Goal: Communication & Community: Answer question/provide support

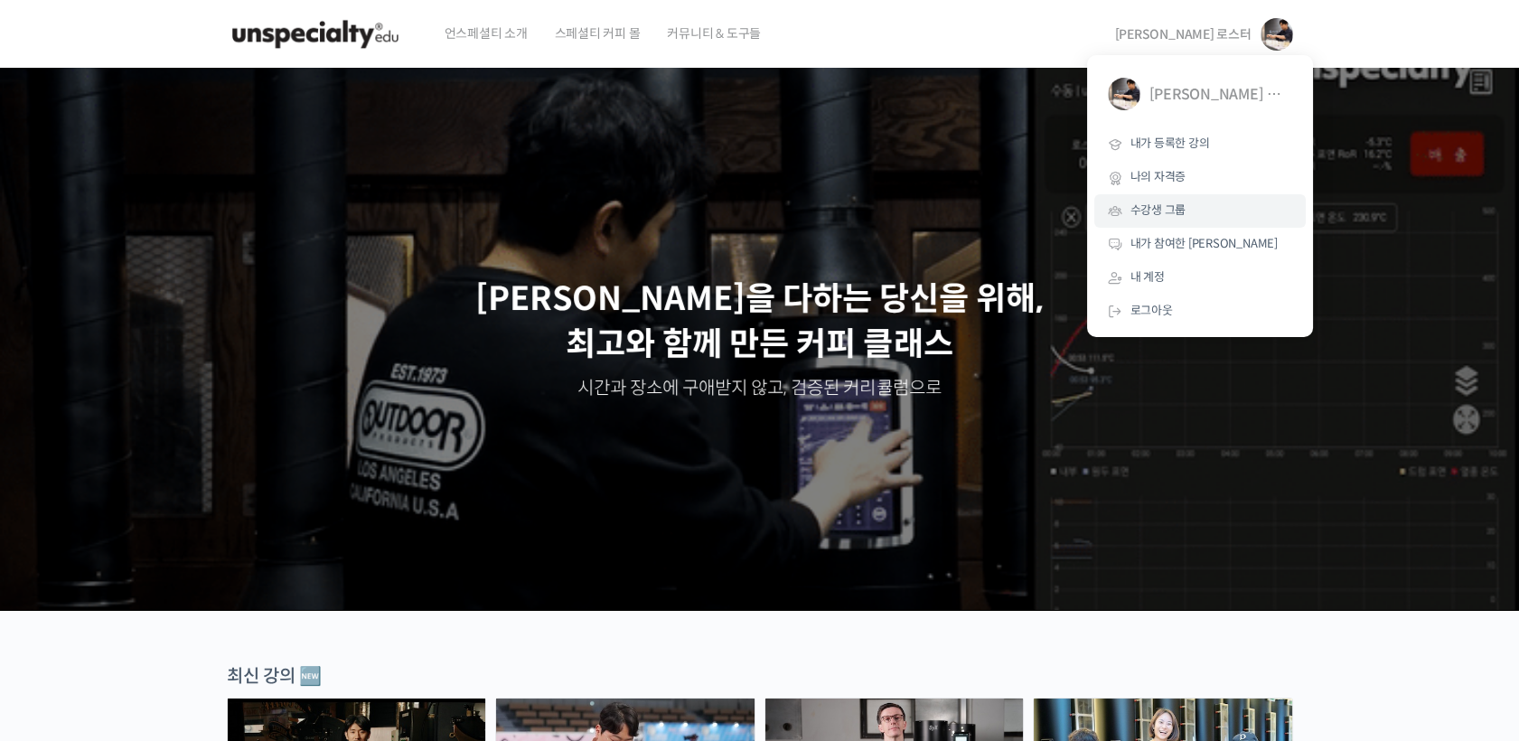
click at [1176, 199] on link "수강생 그룹" at bounding box center [1199, 210] width 211 height 33
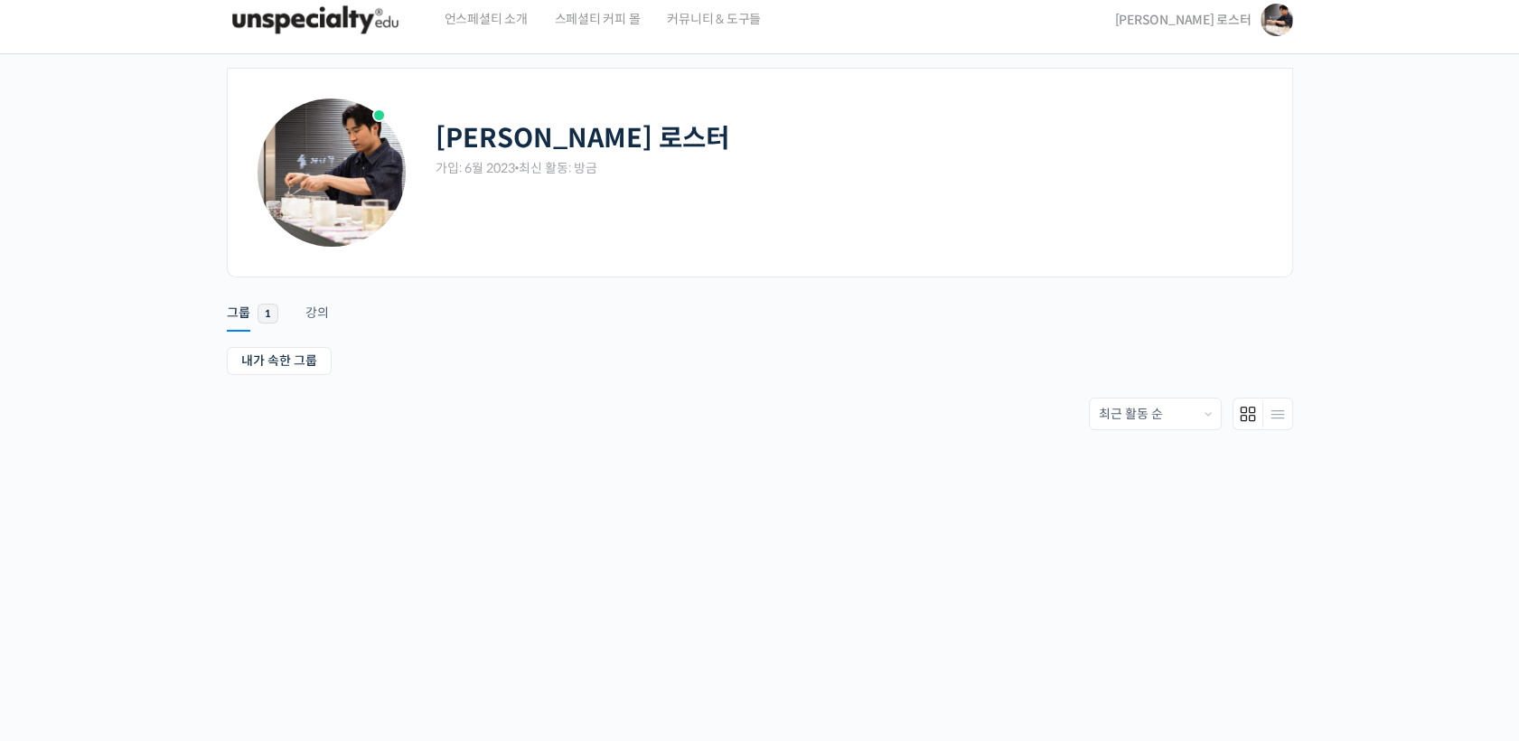
scroll to position [18, 0]
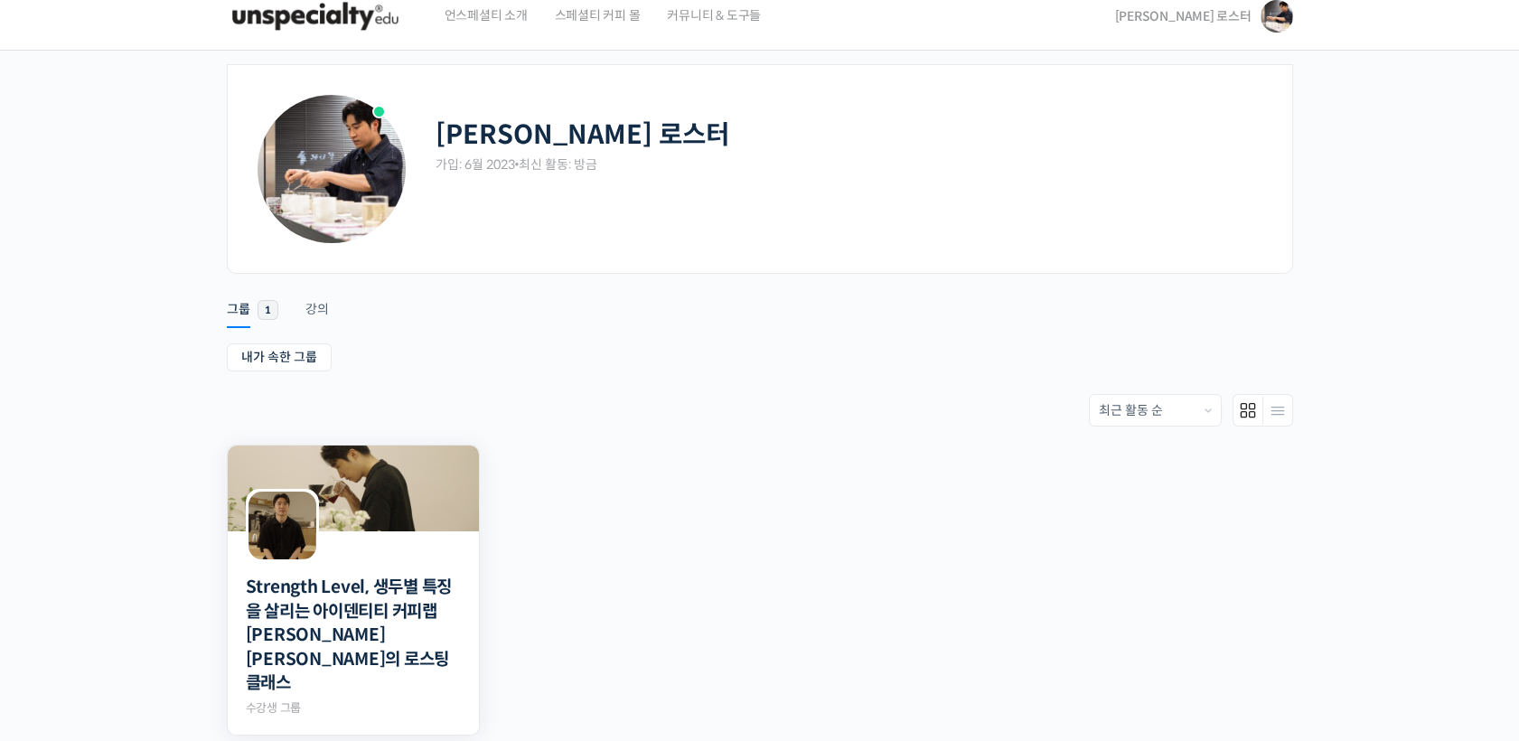
click at [396, 566] on div "Strength Level, 생두별 특징을 살리는 아이덴티티 커피랩 윤원균 대표의 로스팅 클래스 Private 수강생 그룹" at bounding box center [353, 639] width 215 height 155
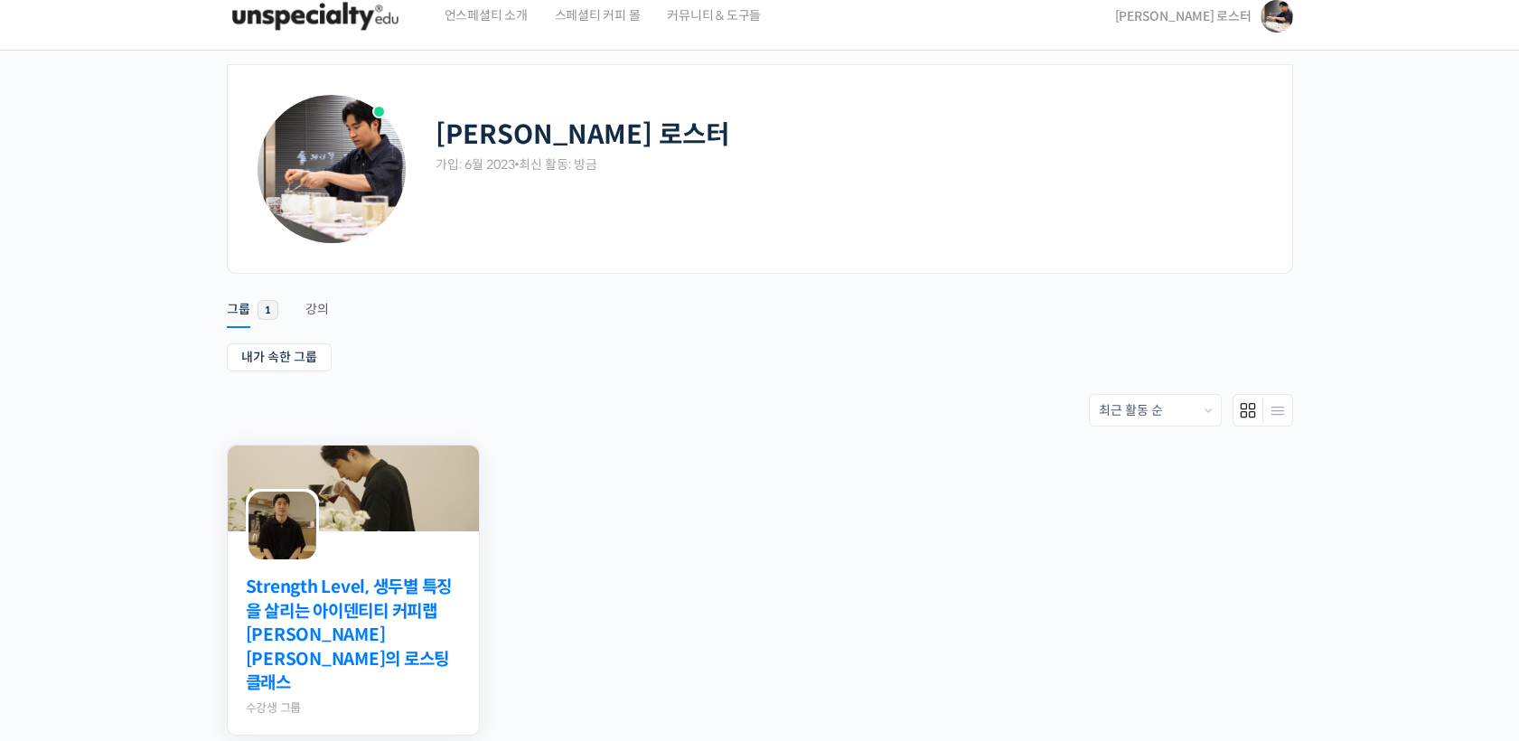
click at [397, 588] on link "Strength Level, 생두별 특징을 살리는 아이덴티티 커피랩 [PERSON_NAME] [PERSON_NAME]의 로스팅 클래스" at bounding box center [353, 636] width 215 height 120
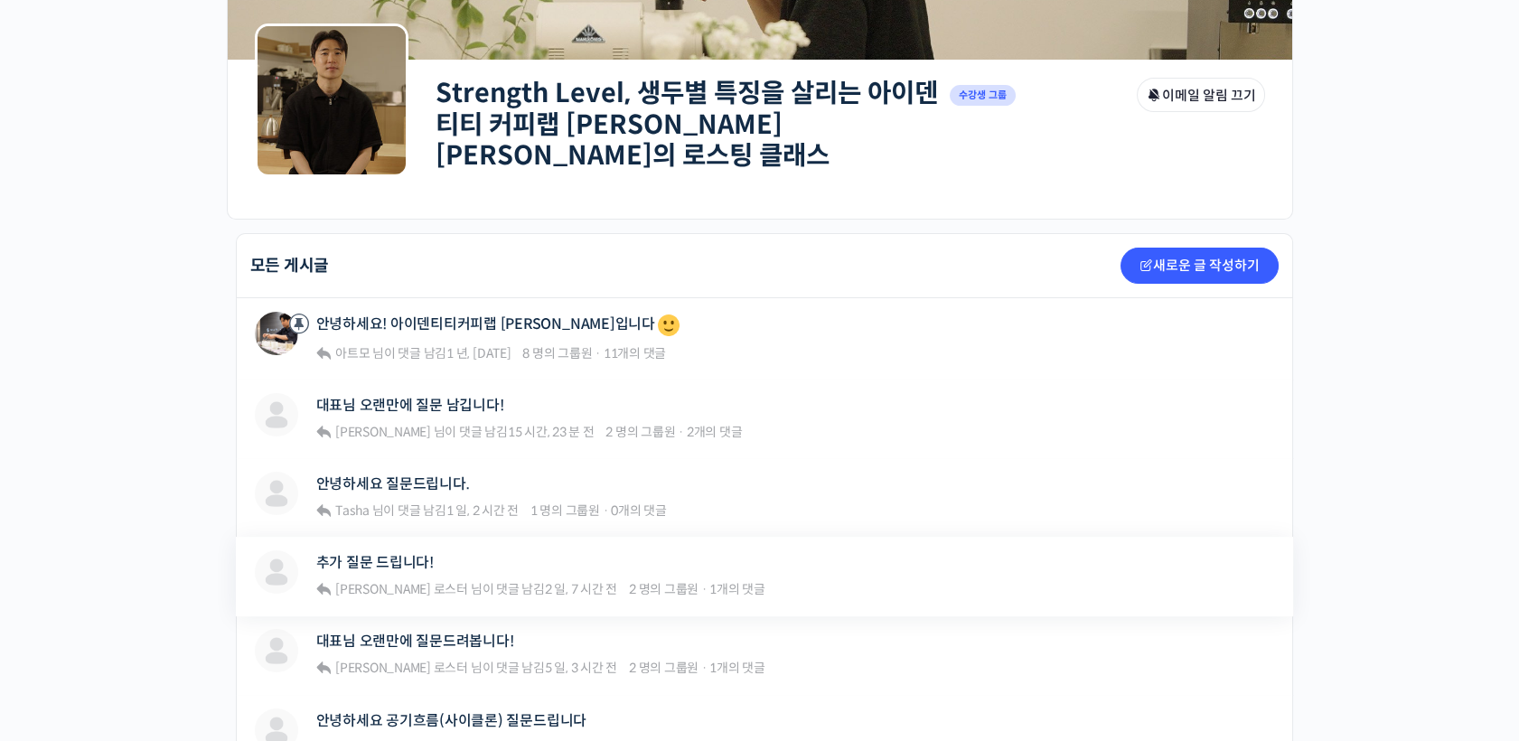
scroll to position [301, 0]
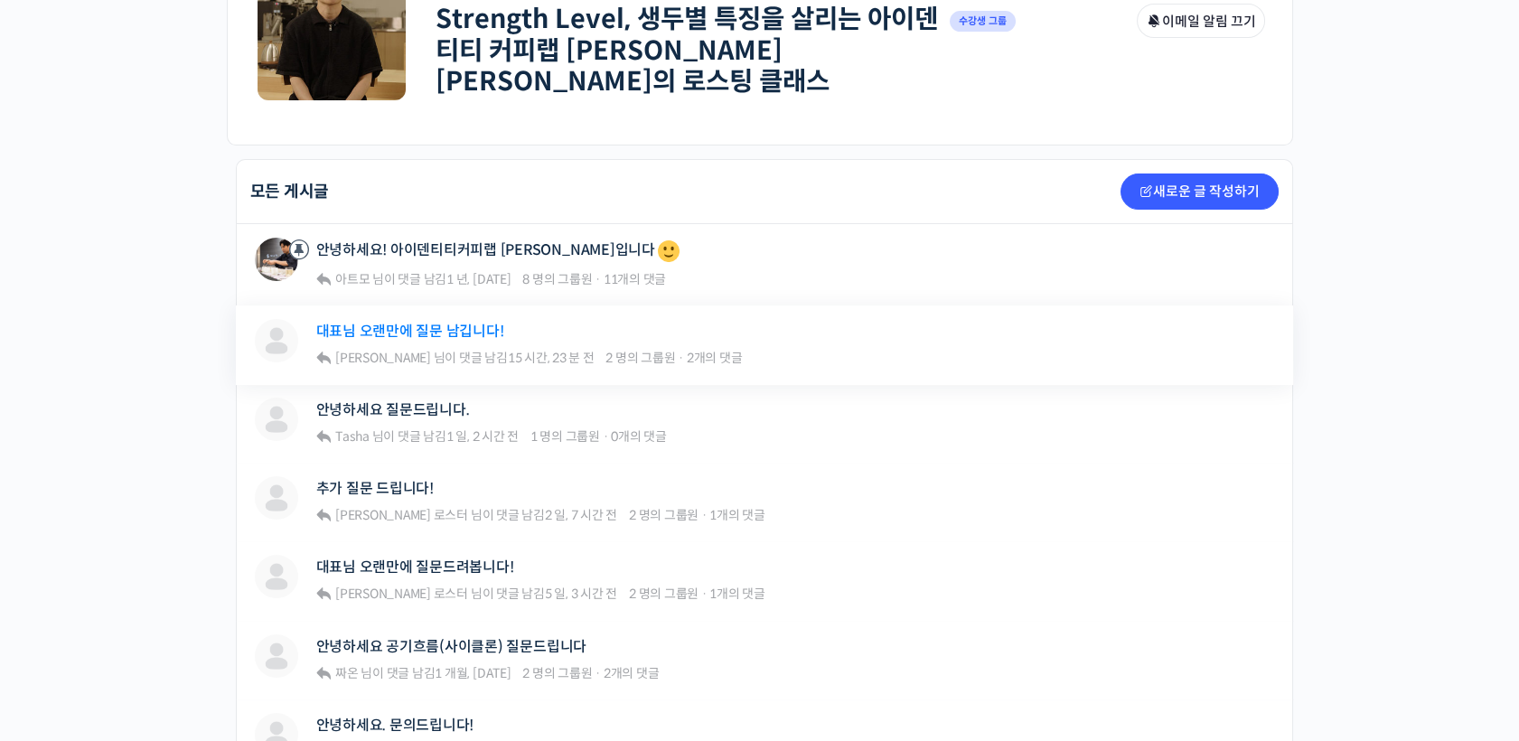
click at [441, 327] on link "대표님 오랜만에 질문 남깁니다!" at bounding box center [410, 331] width 188 height 17
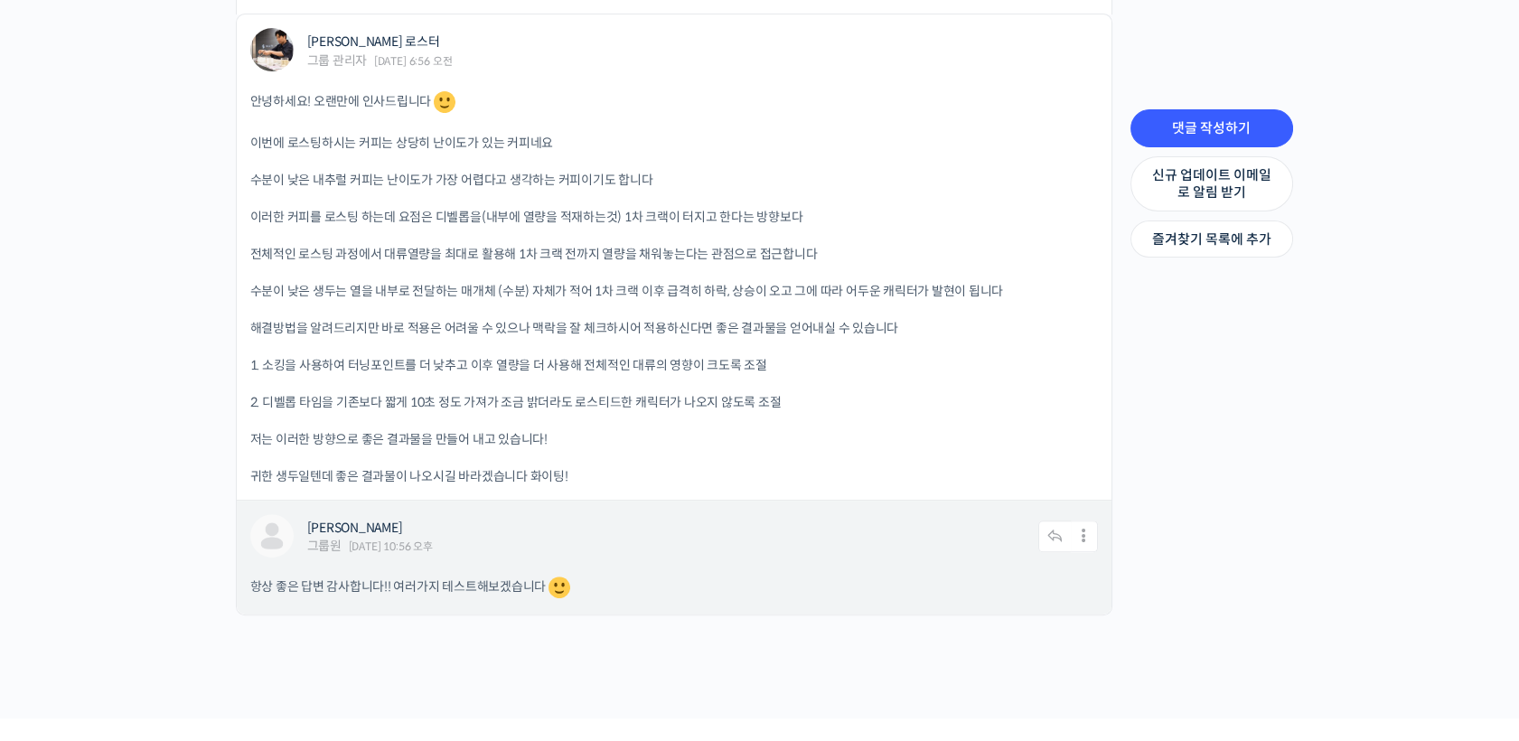
scroll to position [1444, 0]
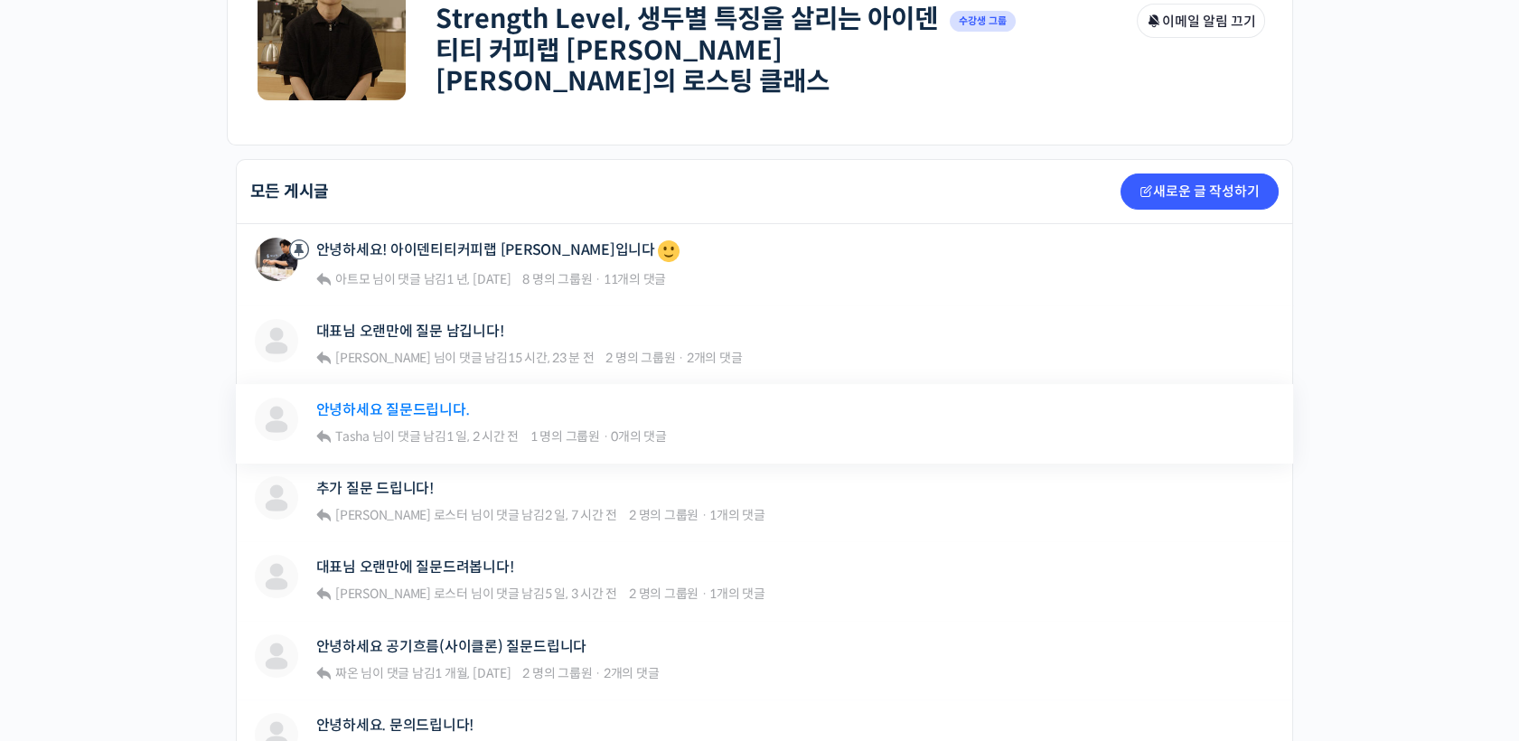
click at [394, 401] on link "안녕하세요 질문드립니다." at bounding box center [393, 409] width 154 height 17
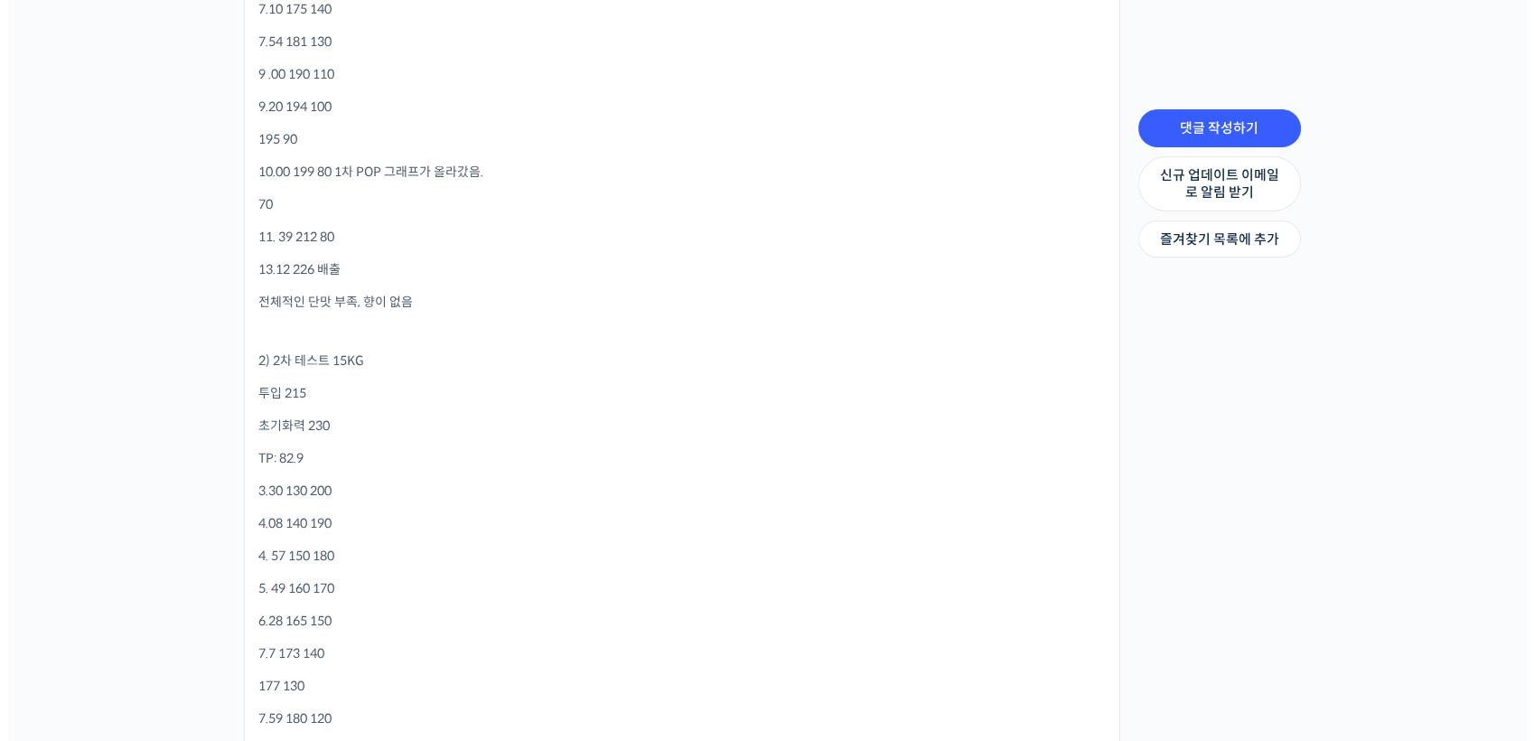
scroll to position [702, 0]
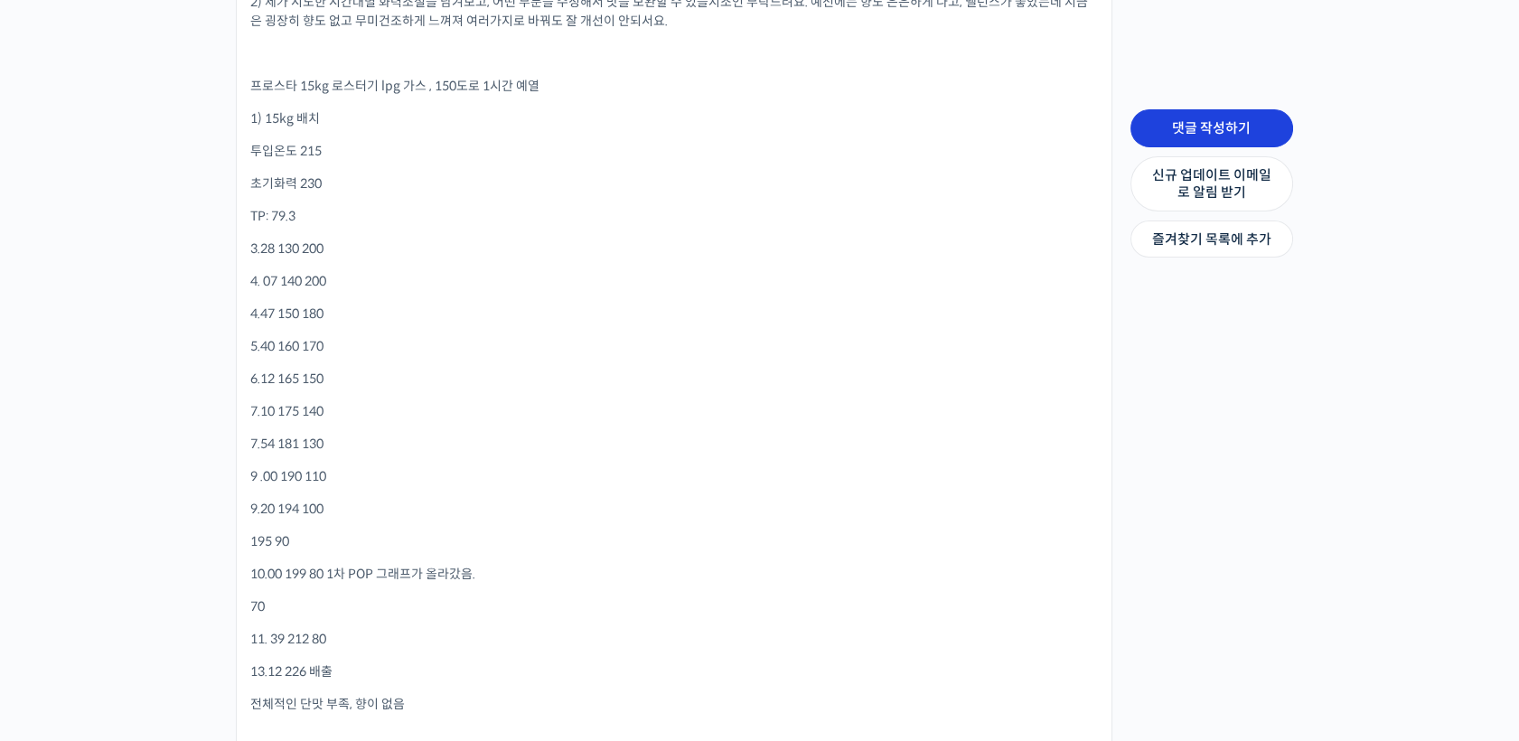
click at [1194, 135] on link "댓글 작성하기" at bounding box center [1211, 128] width 163 height 38
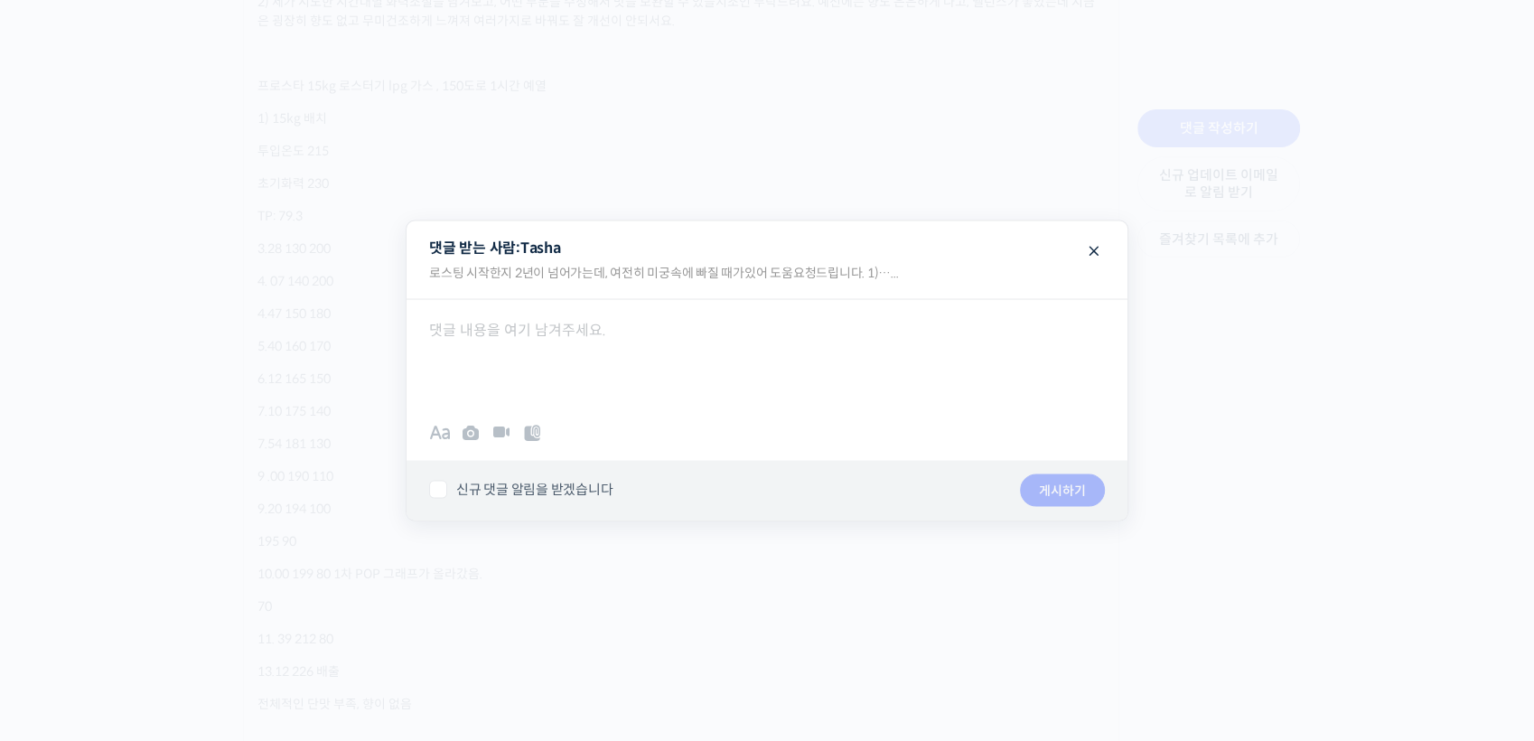
click at [675, 401] on div at bounding box center [767, 352] width 721 height 108
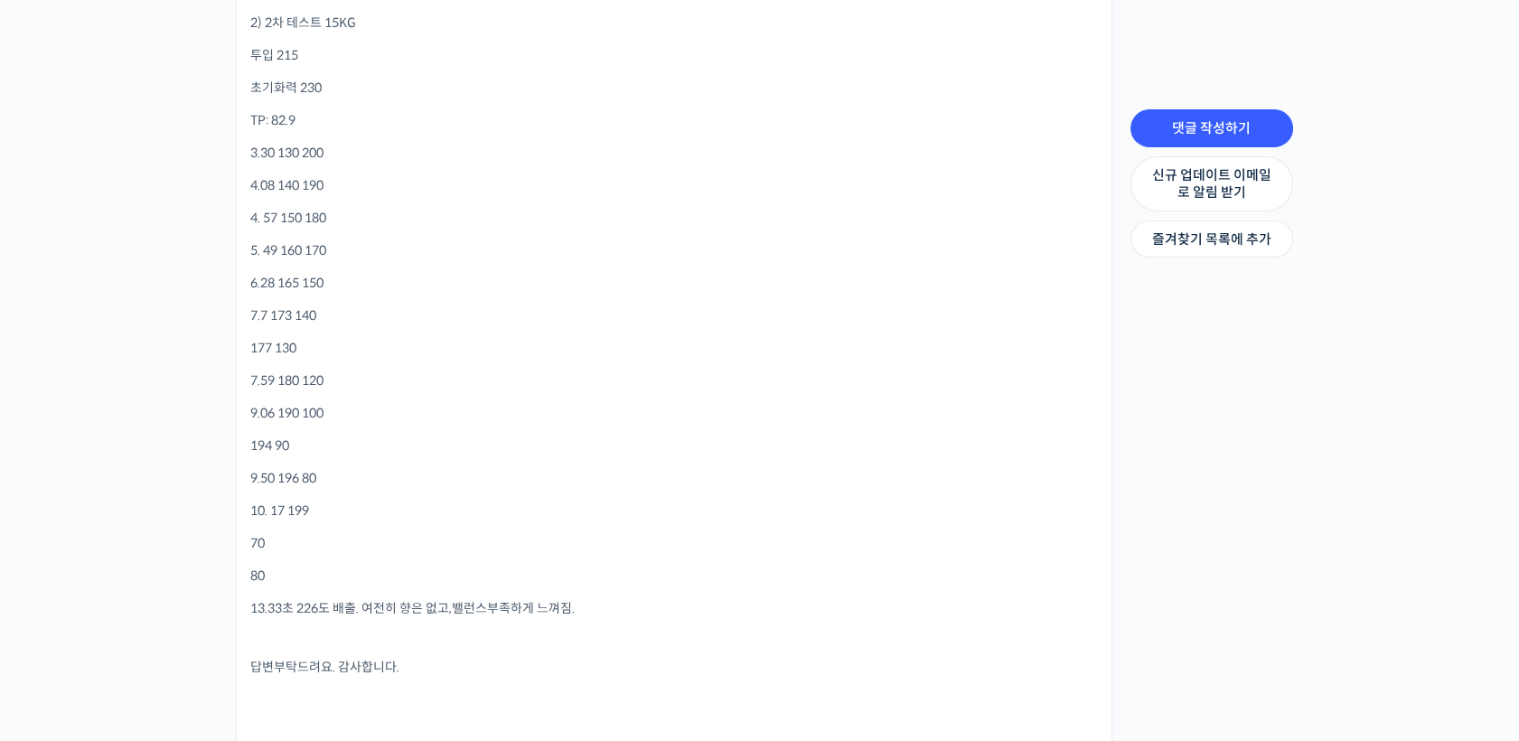
scroll to position [1901, 0]
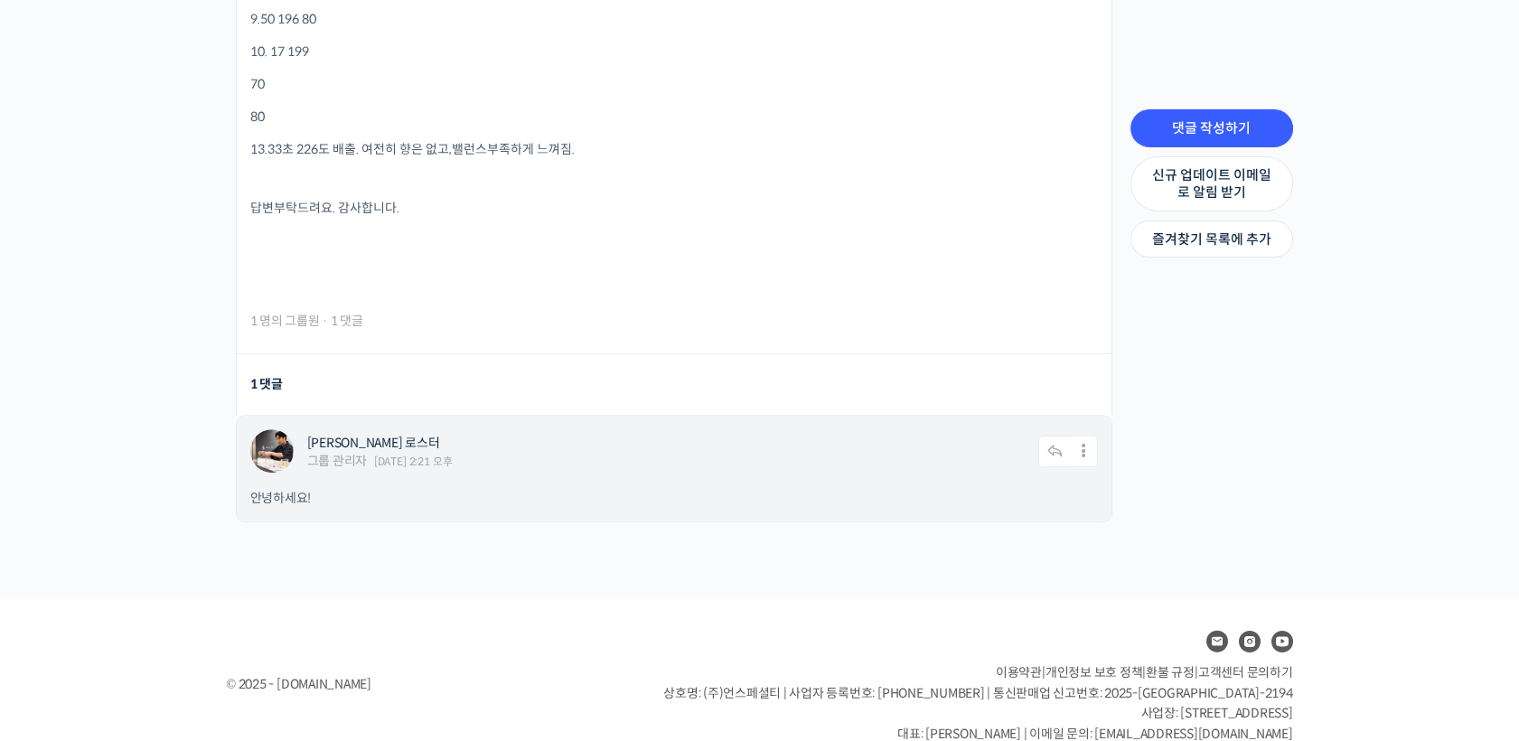
click at [992, 436] on div "윤원균 로스터 그룹 관리자 2025년 08월 13일 2:21 오후" at bounding box center [673, 454] width 733 height 36
click at [1083, 436] on icon at bounding box center [1084, 452] width 27 height 32
click at [1026, 482] on link "수정하기" at bounding box center [1035, 499] width 137 height 34
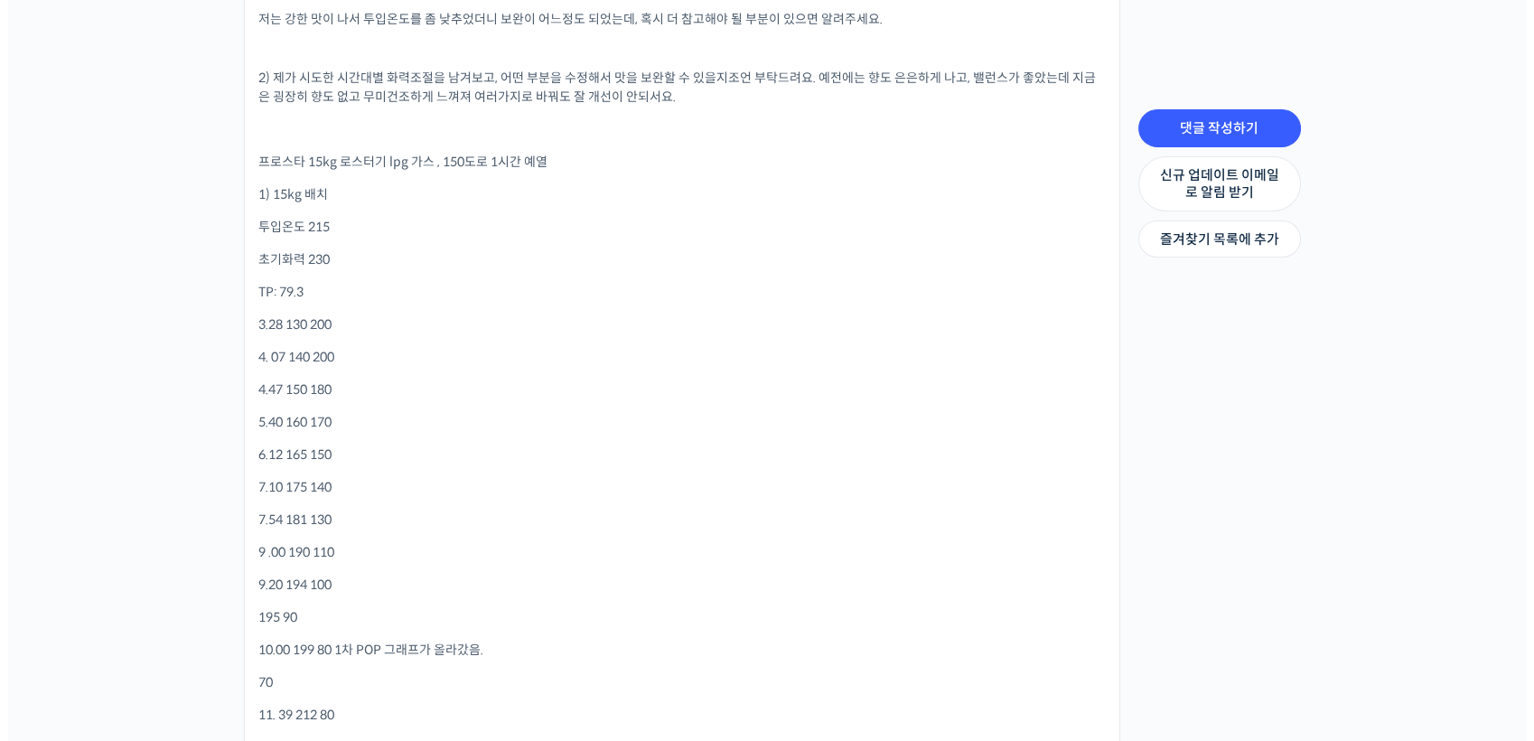
scroll to position [796, 0]
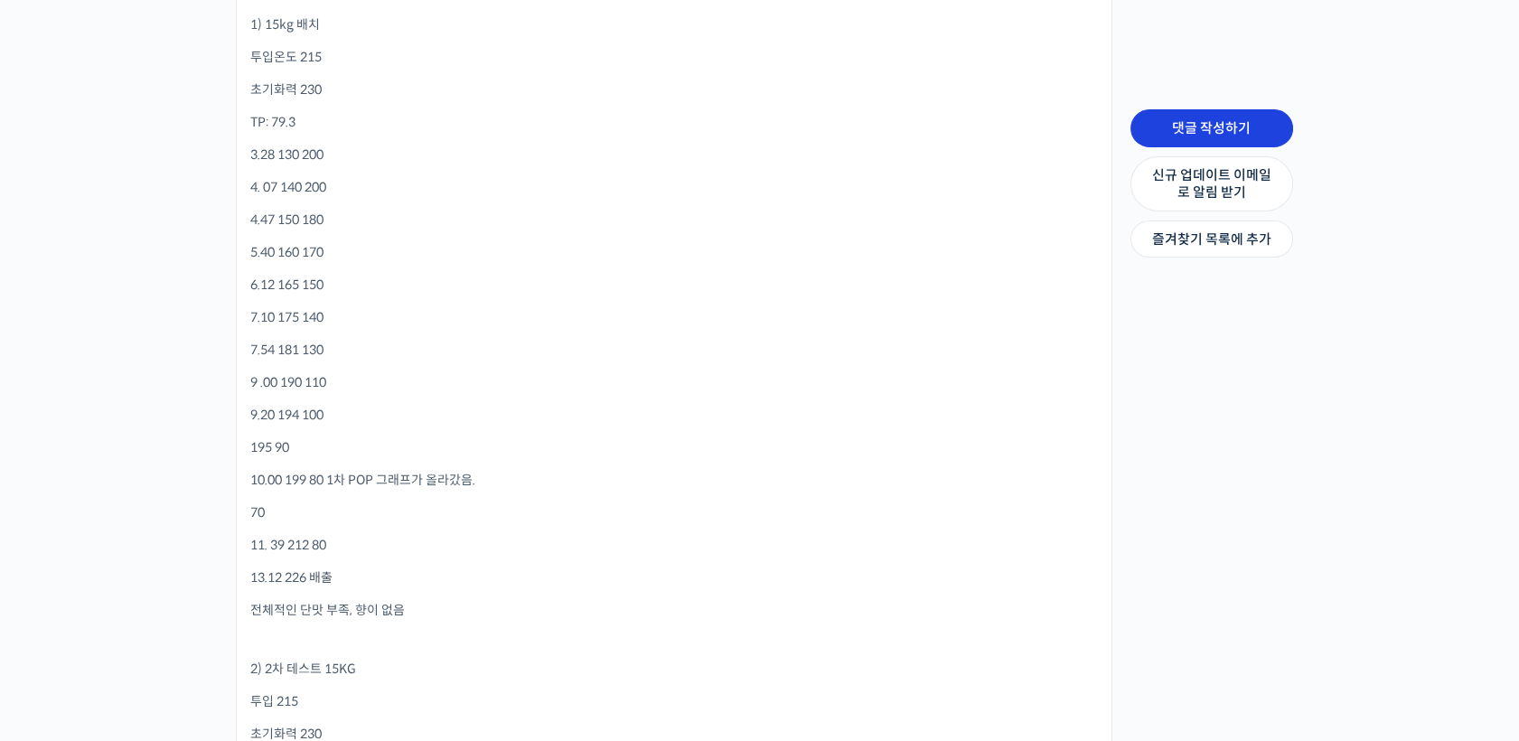
click at [1177, 131] on link "댓글 작성하기" at bounding box center [1211, 128] width 163 height 38
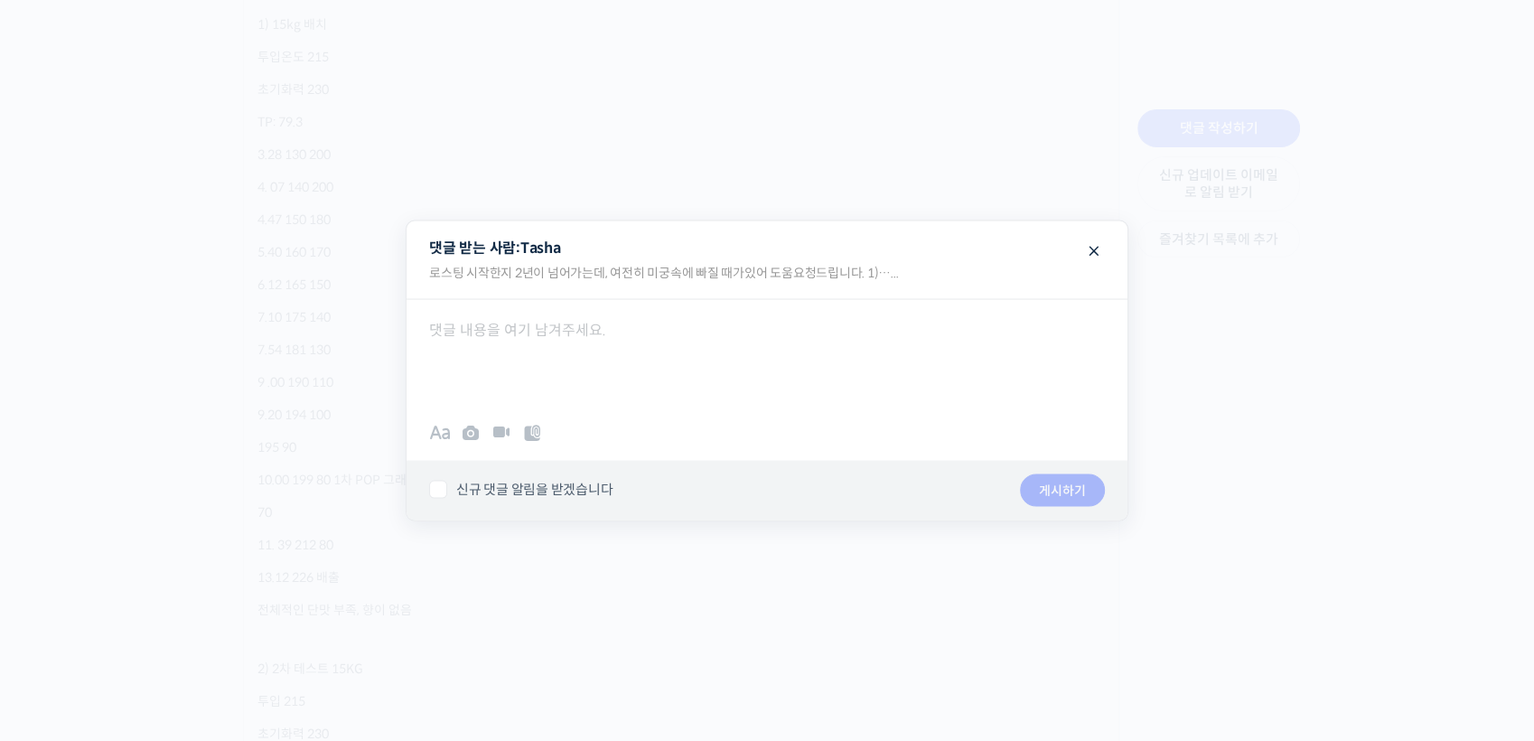
click at [673, 380] on div at bounding box center [767, 352] width 721 height 108
paste div
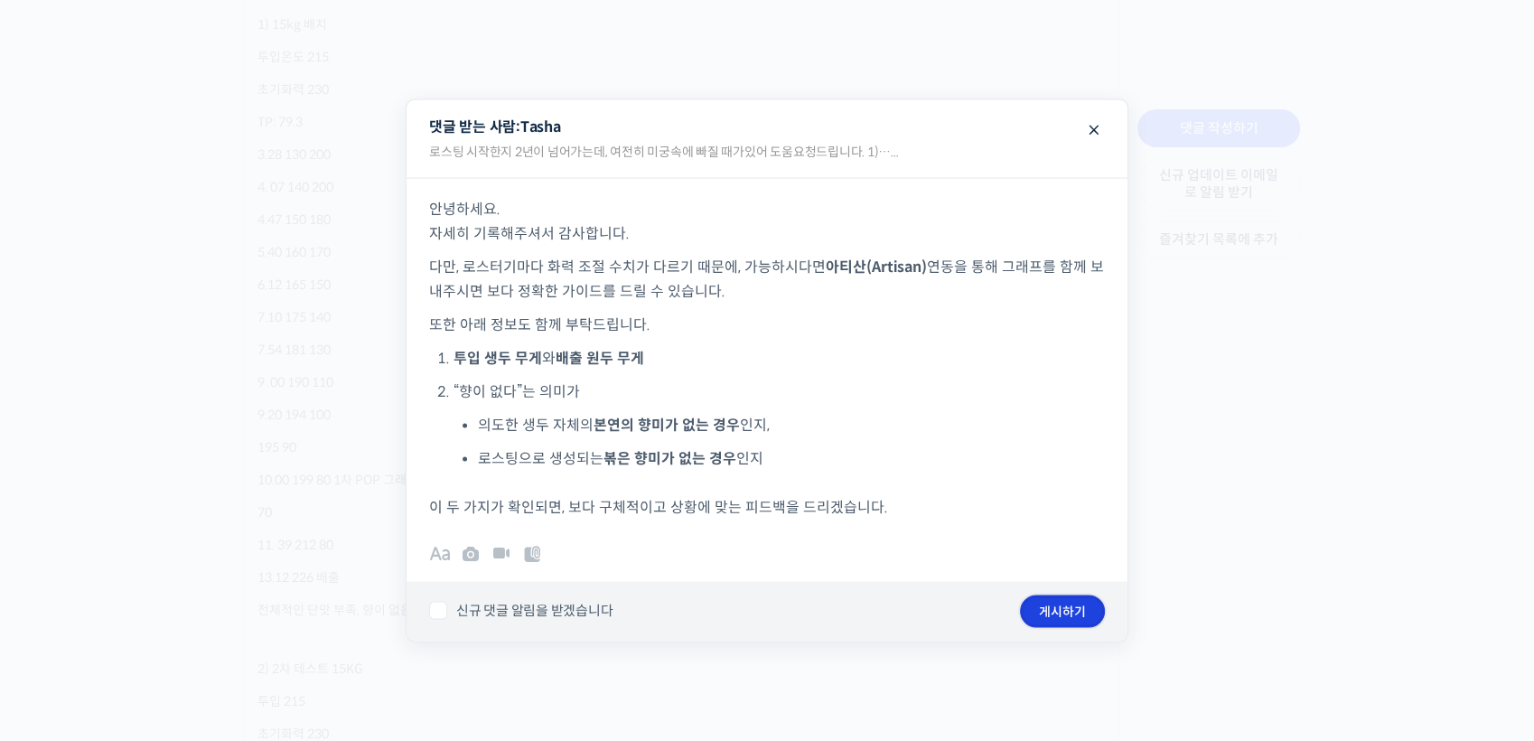
click at [1056, 605] on button "게시하기" at bounding box center [1062, 611] width 85 height 33
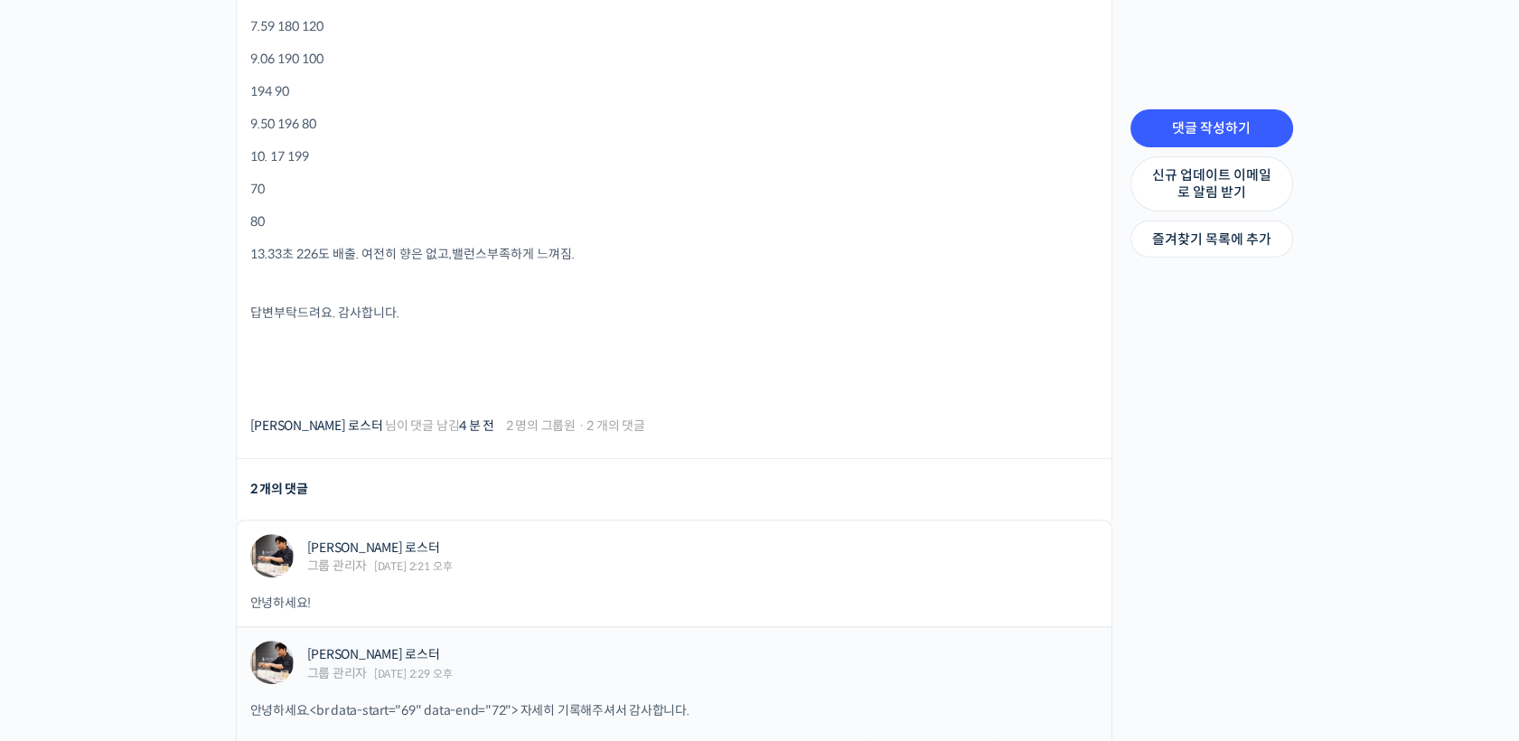
scroll to position [2024, 0]
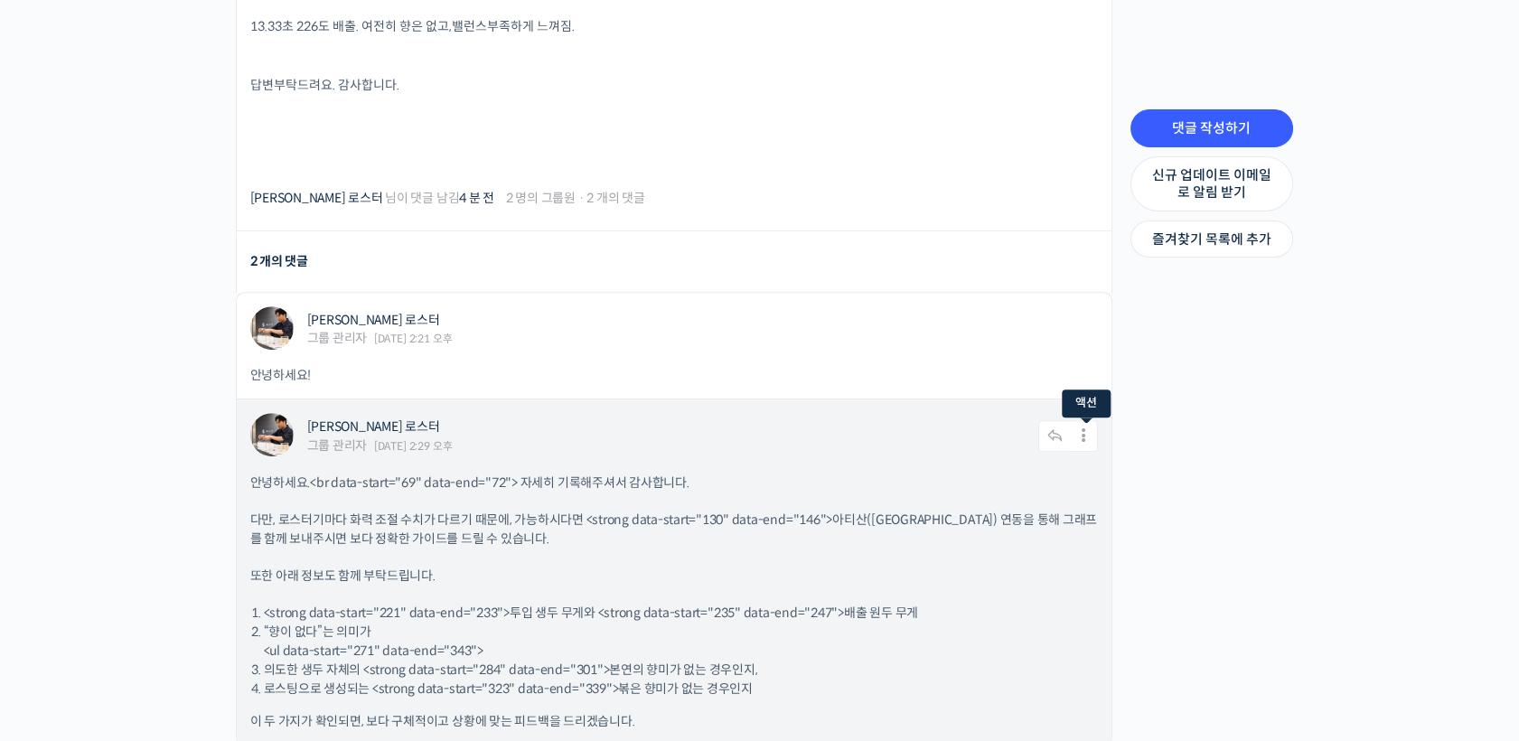
click at [1084, 420] on icon at bounding box center [1084, 436] width 27 height 32
click at [1055, 466] on link "수정하기" at bounding box center [1035, 483] width 137 height 34
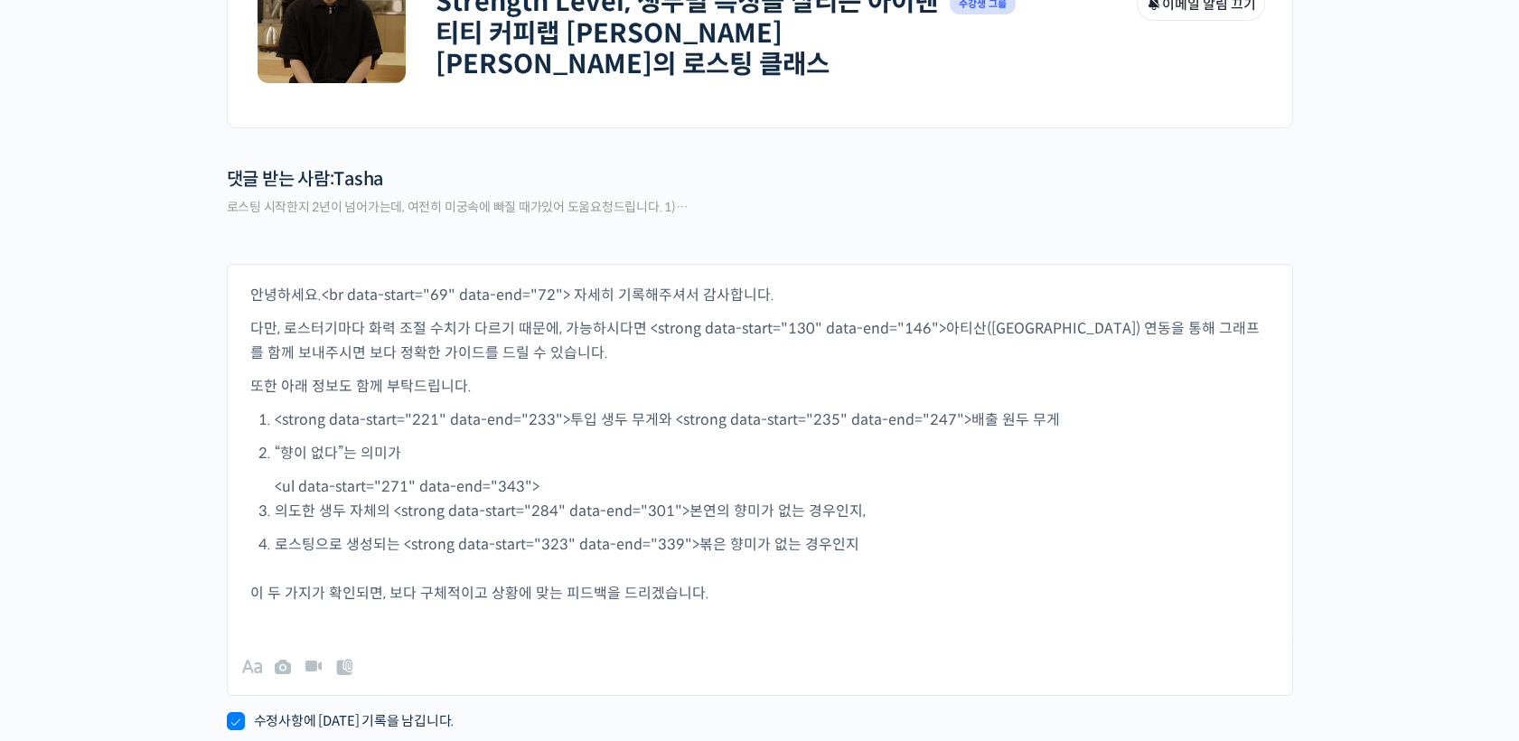
scroll to position [401, 0]
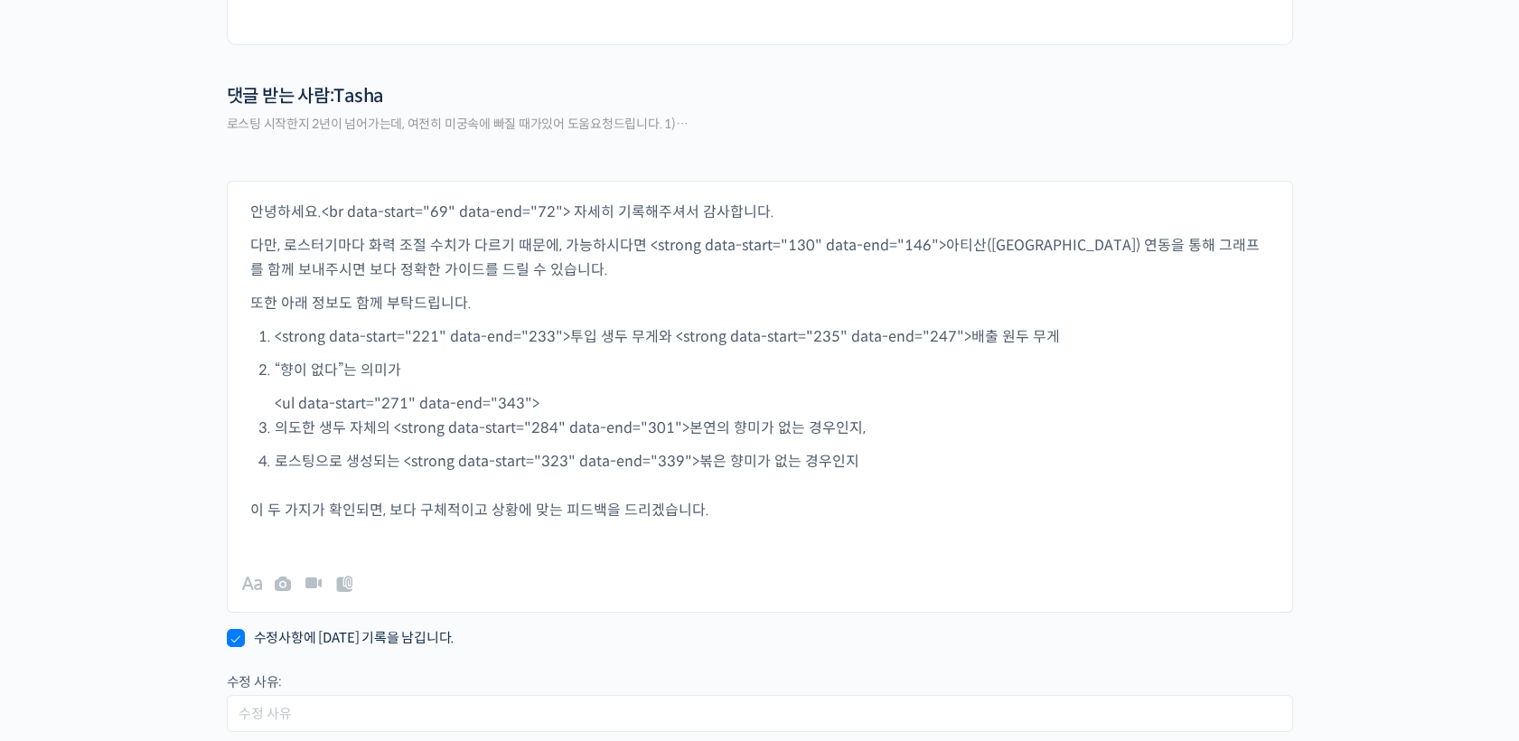
drag, startPoint x: 768, startPoint y: 358, endPoint x: 808, endPoint y: 487, distance: 135.2
click at [769, 358] on p "“향이 없다”는 의미가" at bounding box center [772, 370] width 995 height 24
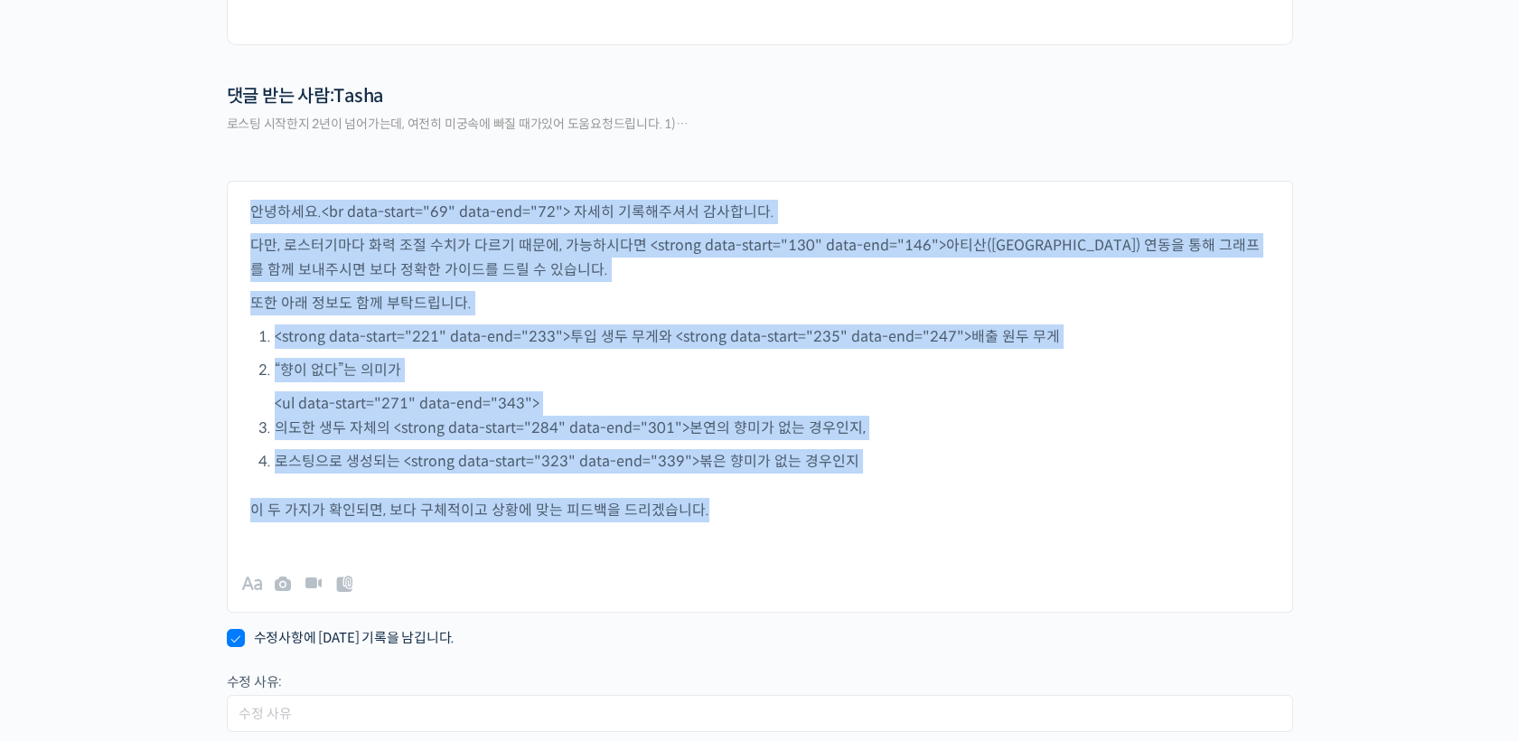
drag, startPoint x: 769, startPoint y: 520, endPoint x: -5, endPoint y: 56, distance: 901.8
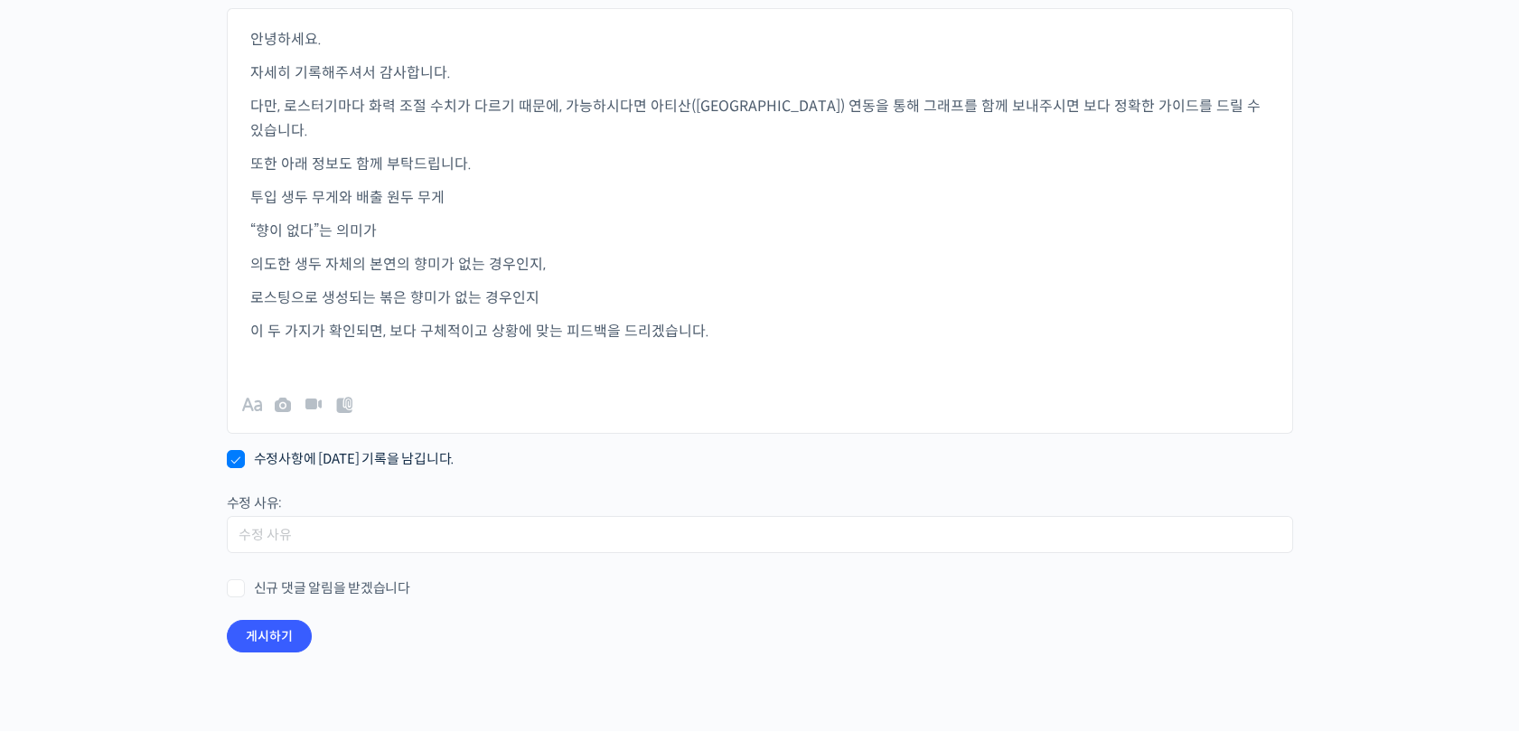
scroll to position [699, 0]
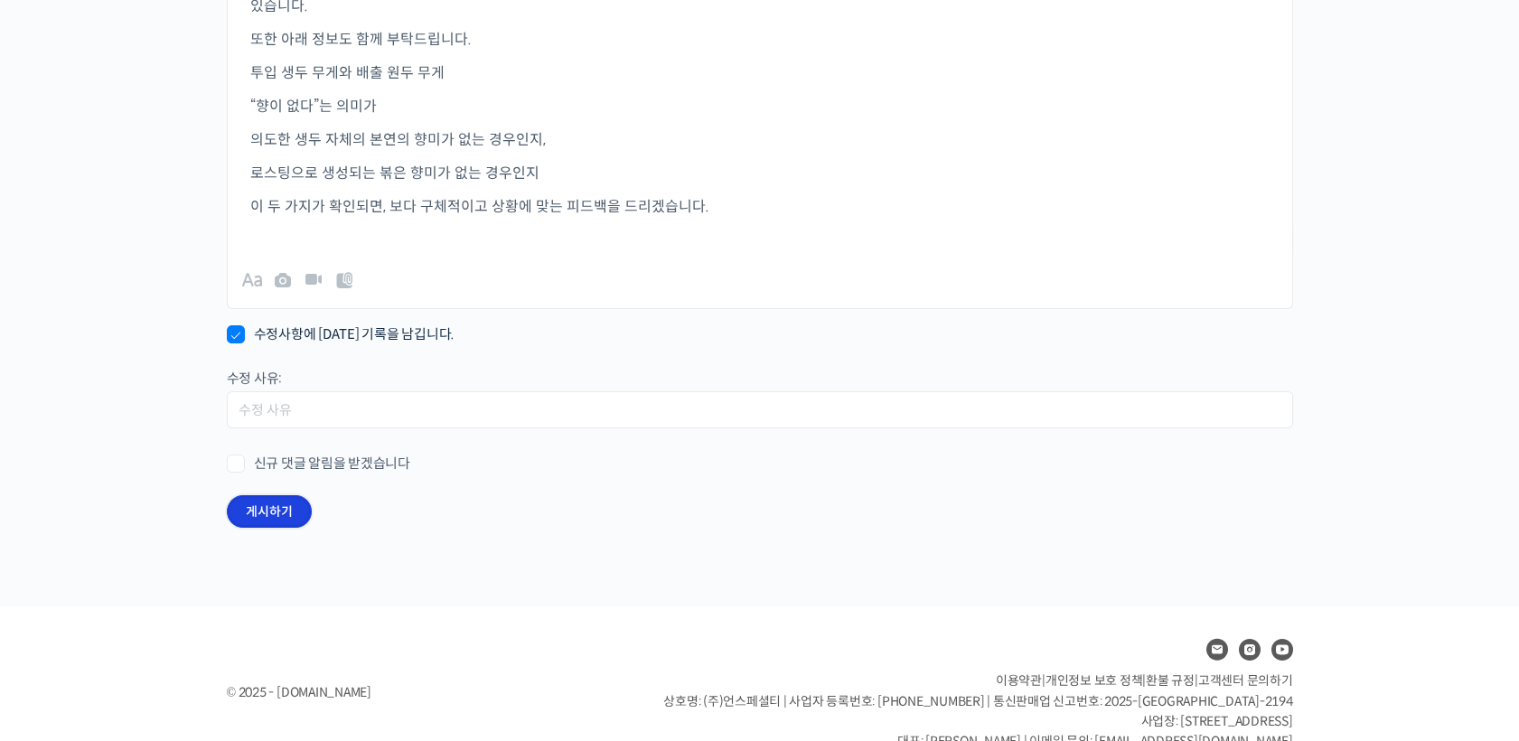
click at [288, 495] on button "게시하기" at bounding box center [269, 511] width 85 height 33
